Goal: Task Accomplishment & Management: Manage account settings

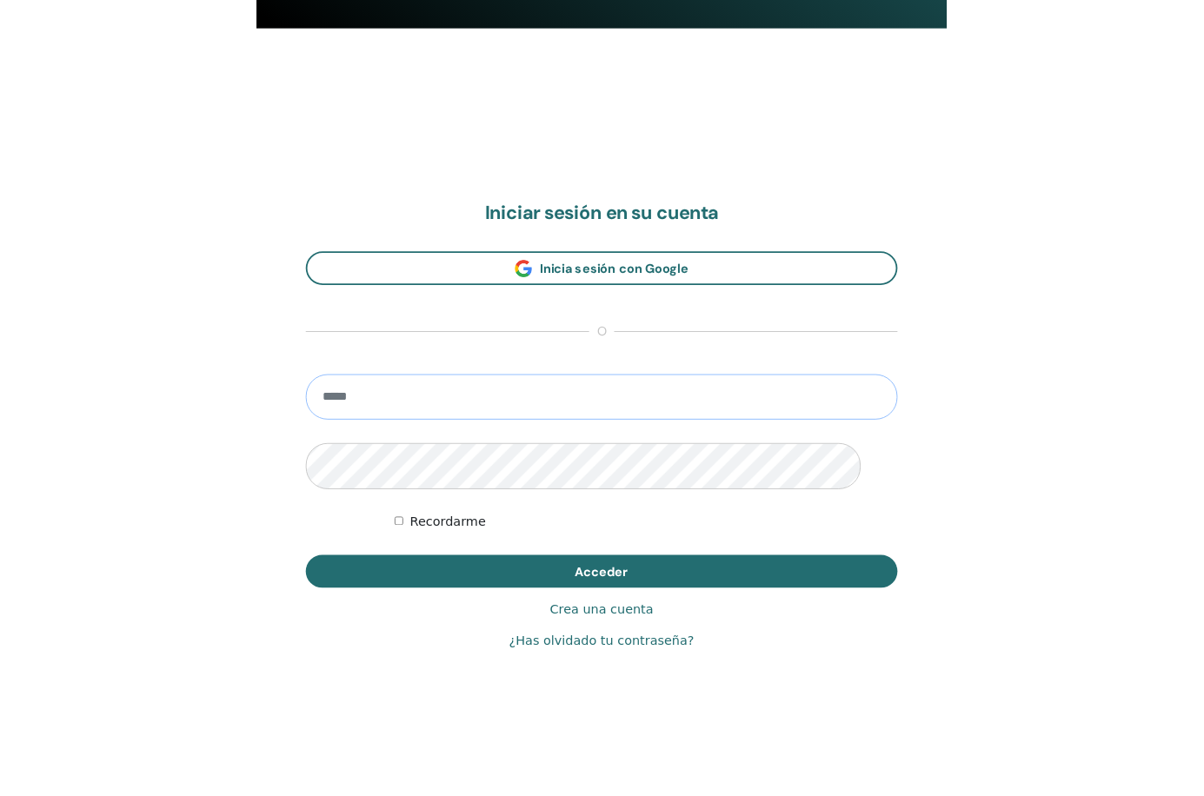
scroll to position [37, 0]
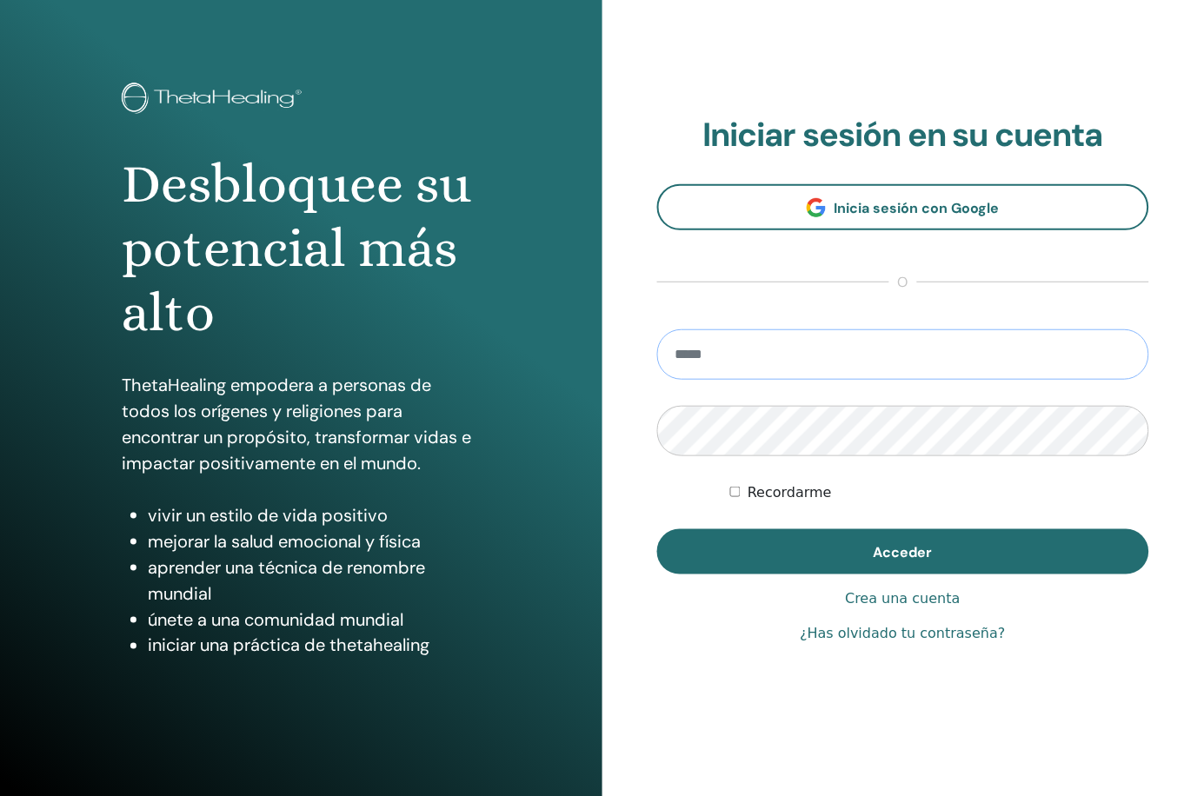
type input "**********"
click at [766, 551] on button "Acceder" at bounding box center [903, 551] width 493 height 45
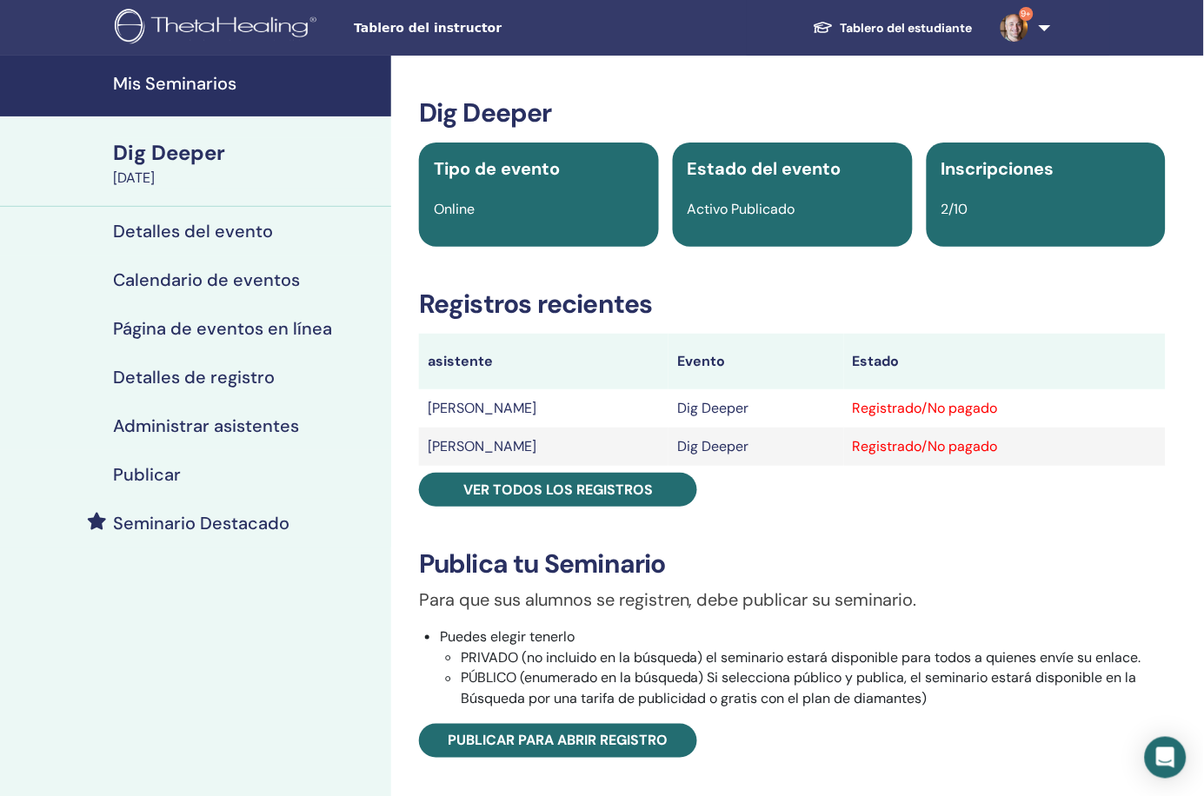
click at [189, 234] on h4 "Detalles del evento" at bounding box center [193, 231] width 160 height 21
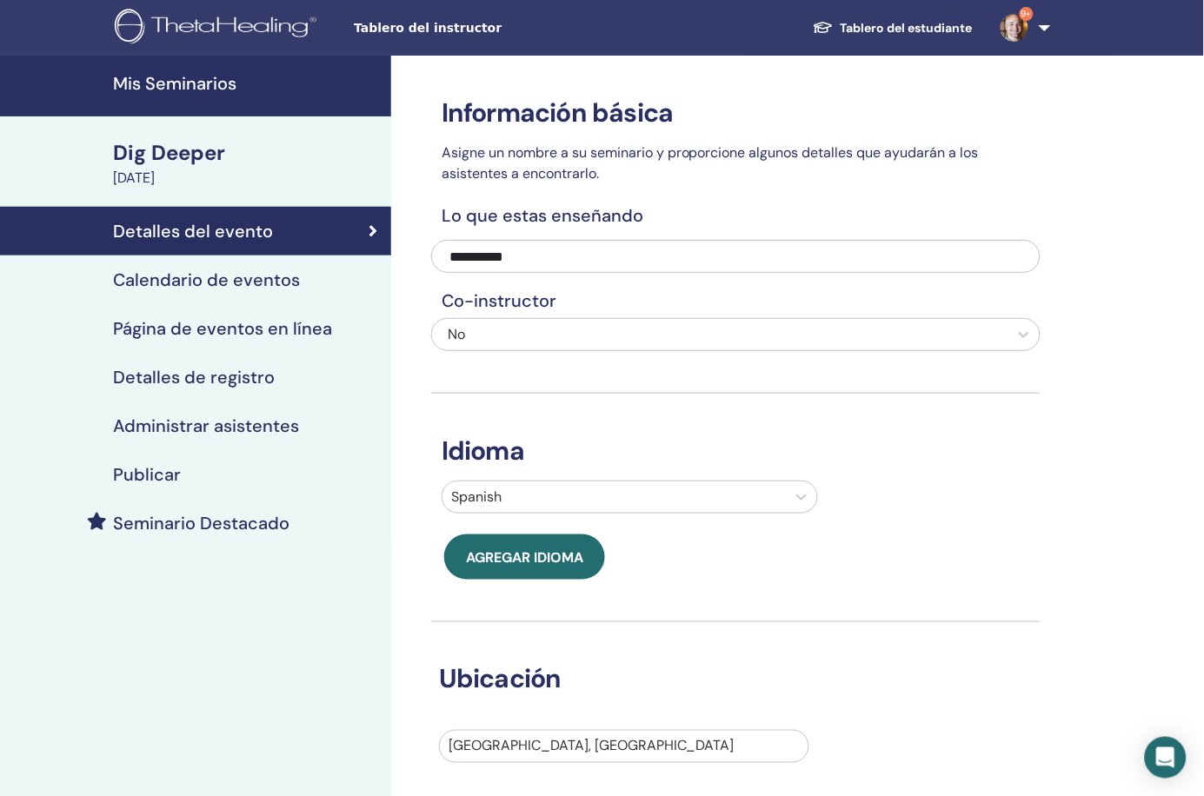
click at [213, 154] on div "Dig Deeper" at bounding box center [247, 153] width 268 height 30
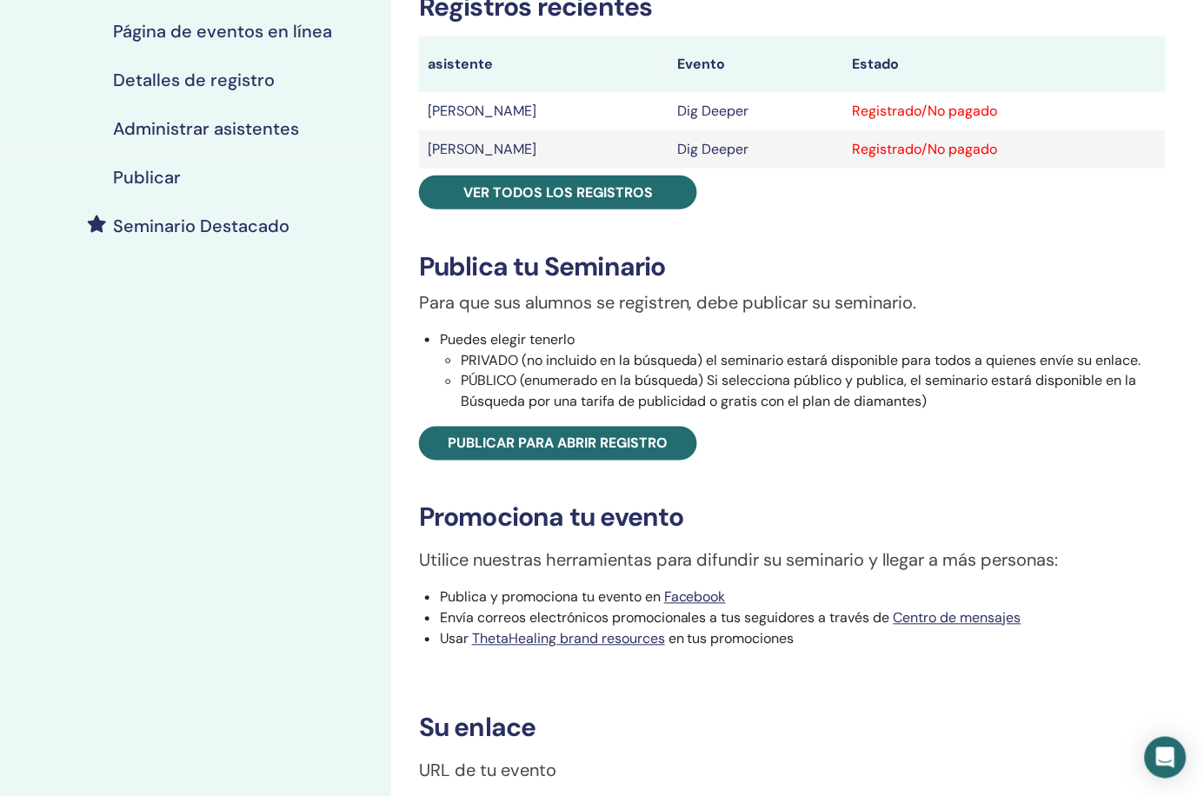
scroll to position [308, 0]
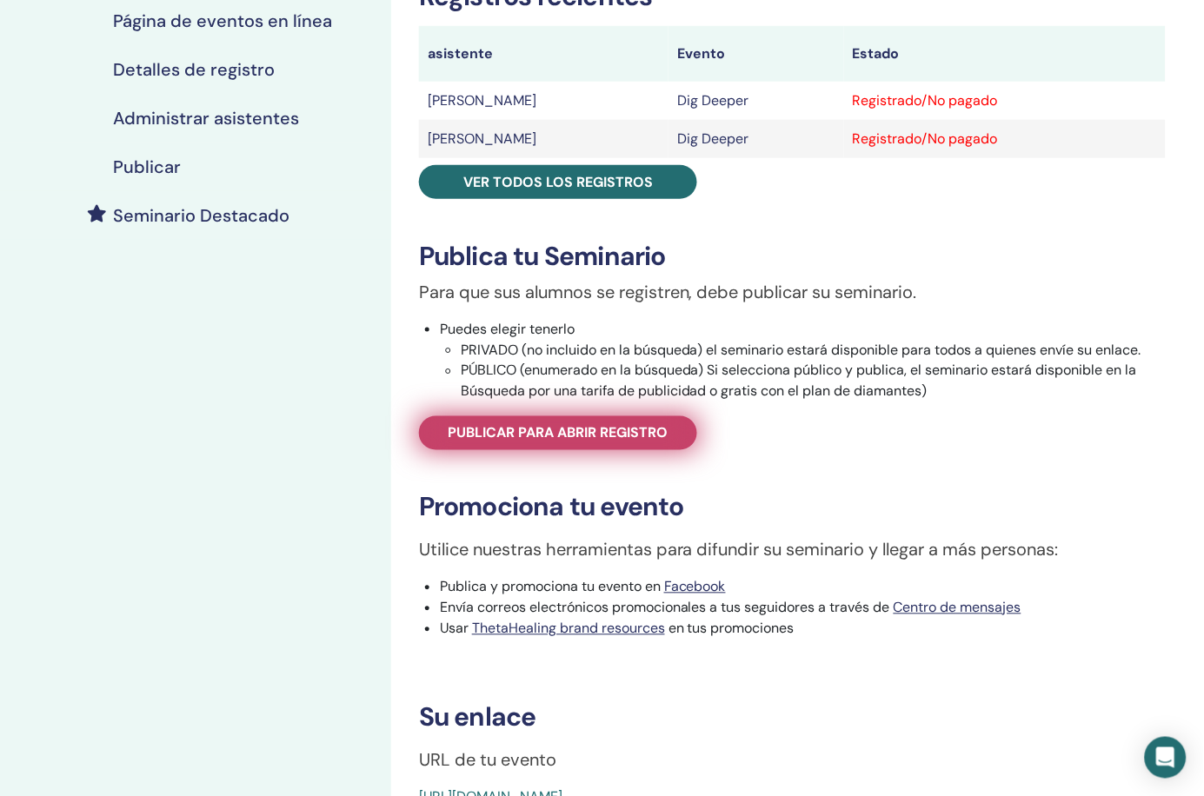
click at [642, 424] on span "Publicar para abrir registro" at bounding box center [558, 433] width 220 height 18
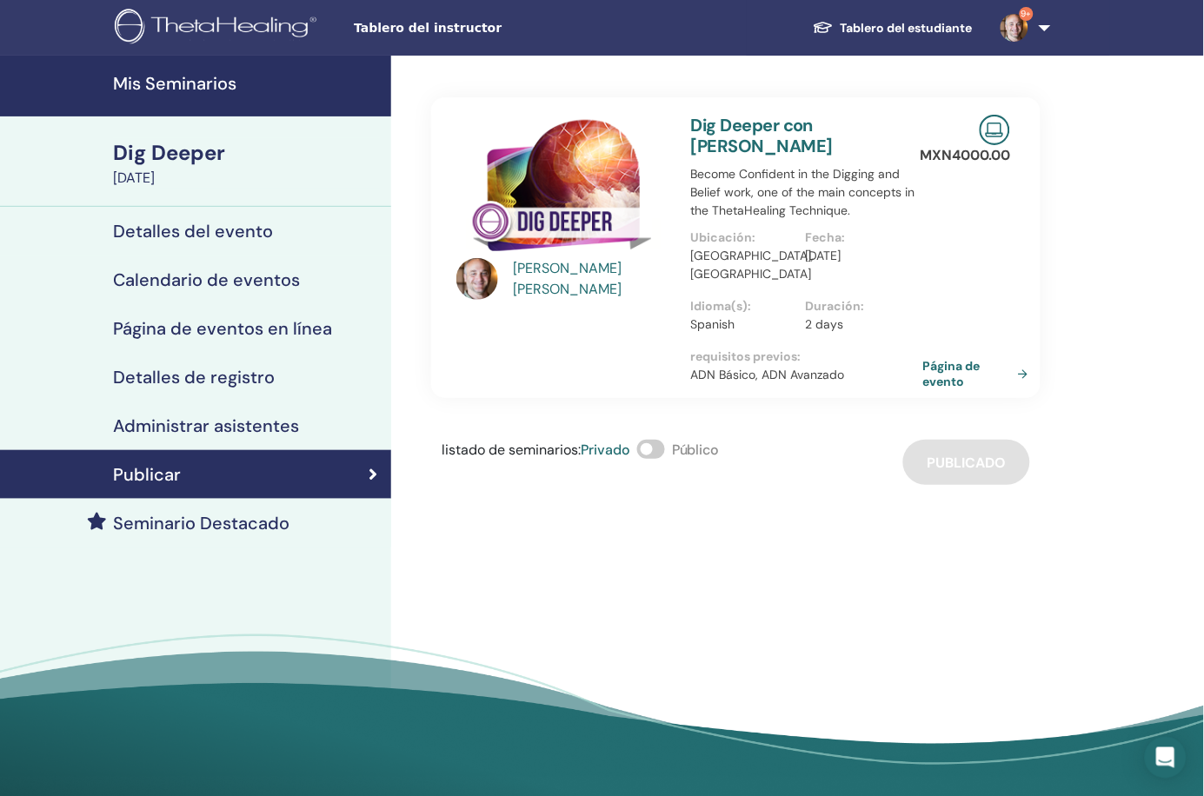
click at [954, 358] on link "Página de evento" at bounding box center [978, 373] width 113 height 31
click at [245, 229] on h4 "Detalles del evento" at bounding box center [193, 231] width 160 height 21
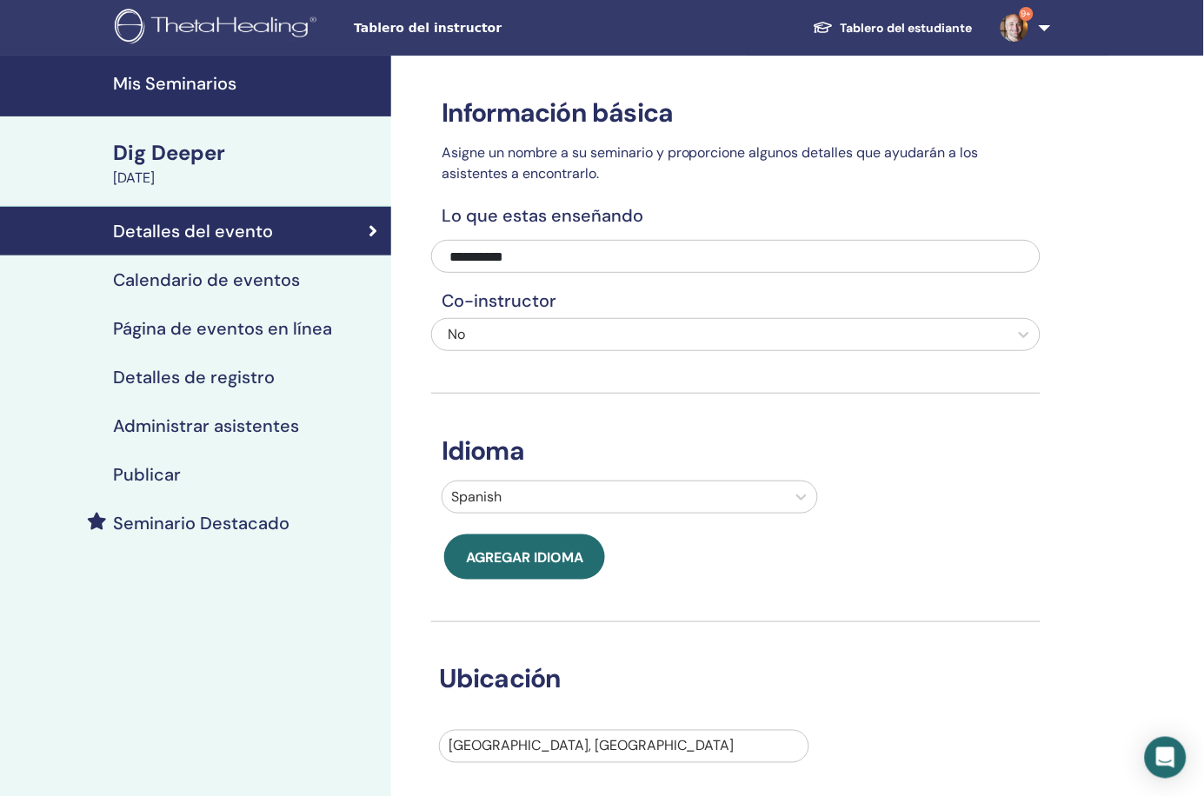
click at [194, 157] on div "Dig Deeper" at bounding box center [247, 153] width 268 height 30
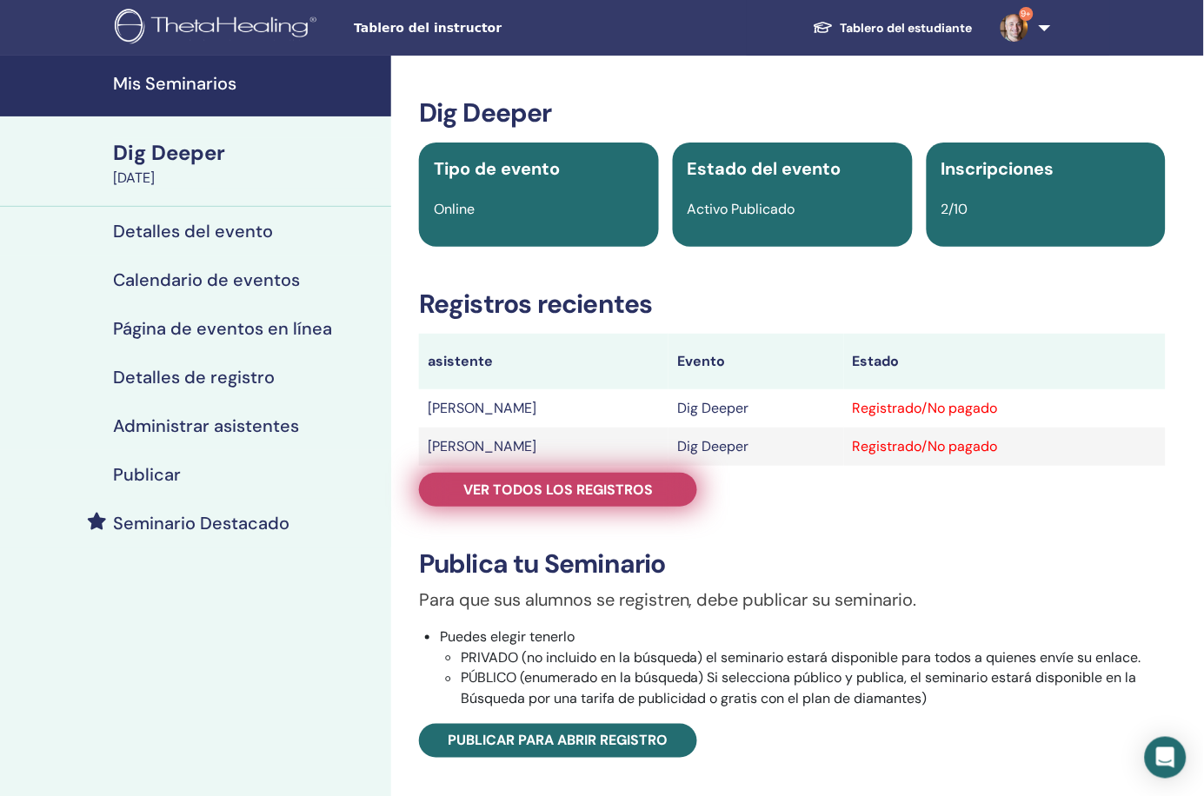
click at [527, 488] on span "Ver todos los registros" at bounding box center [557, 490] width 189 height 18
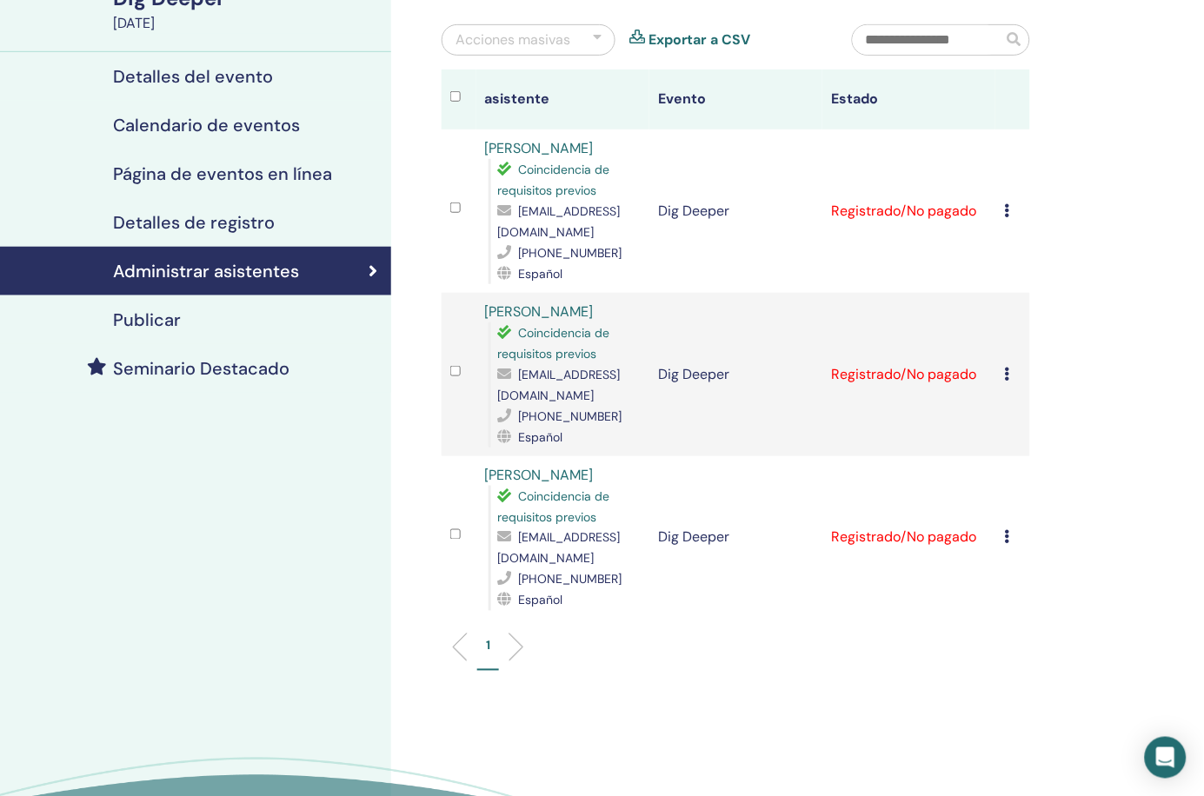
scroll to position [176, 0]
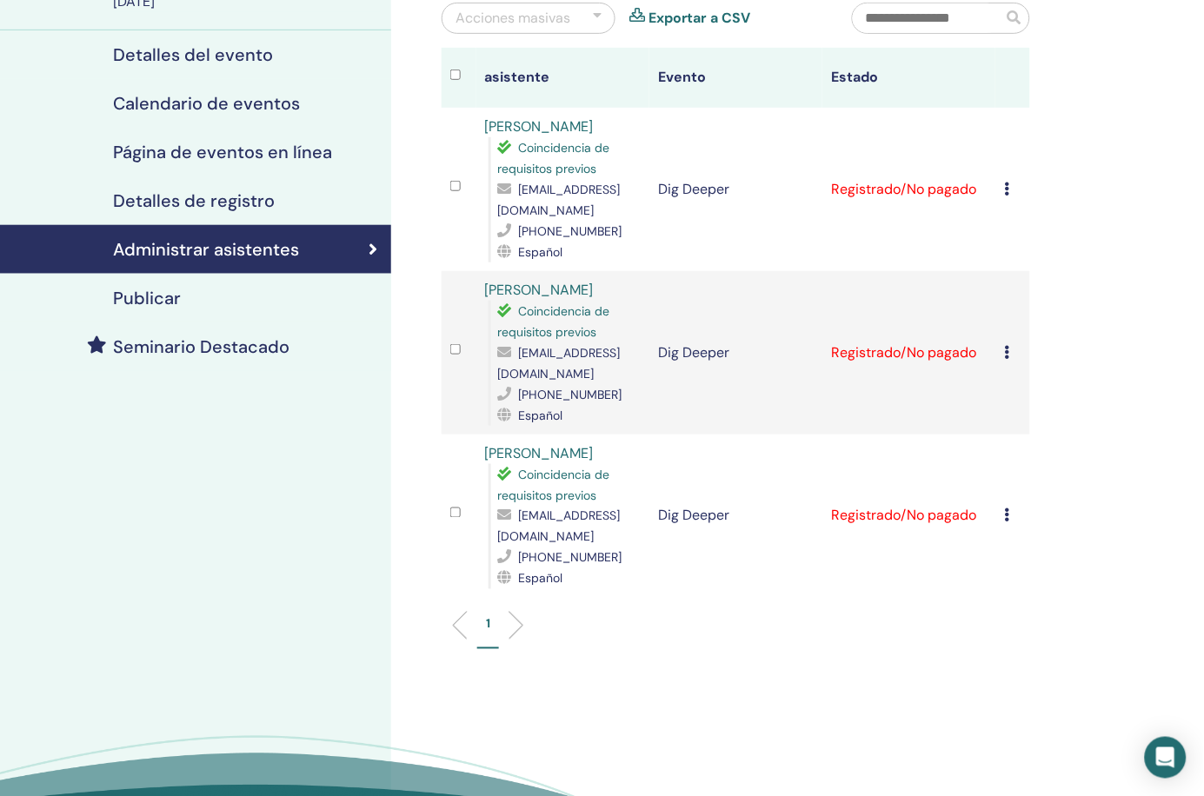
click at [784, 435] on td "Dig Deeper" at bounding box center [735, 516] width 173 height 163
